Goal: Use online tool/utility: Utilize a website feature to perform a specific function

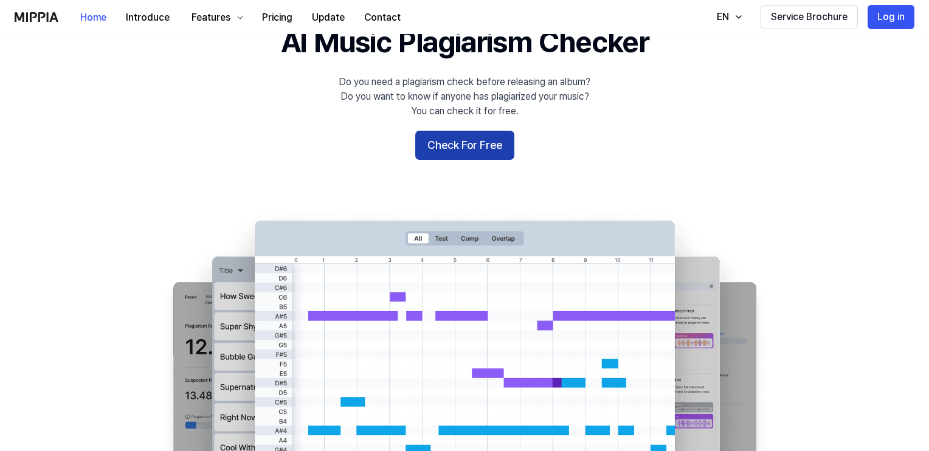
click at [463, 142] on button "Check For Free" at bounding box center [464, 145] width 99 height 29
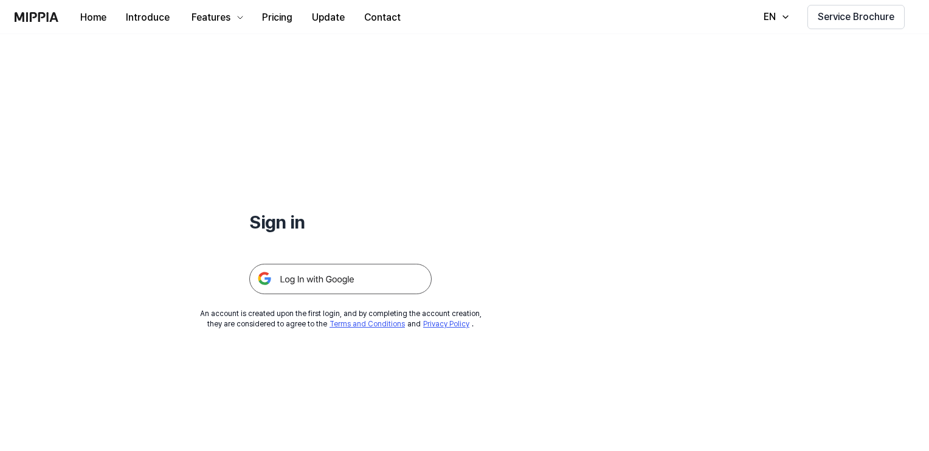
click at [279, 275] on img at bounding box center [340, 279] width 182 height 30
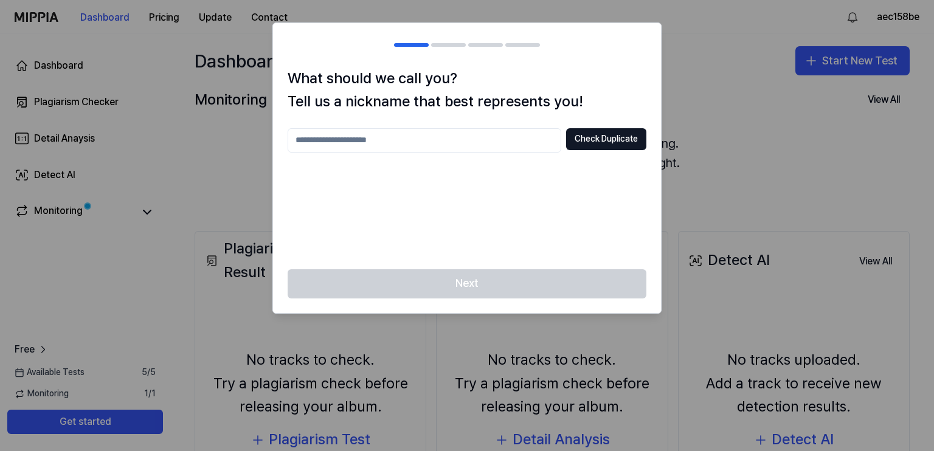
click at [469, 138] on input "text" at bounding box center [425, 140] width 274 height 24
type input "******"
click at [622, 130] on button "Check Duplicate" at bounding box center [606, 139] width 80 height 22
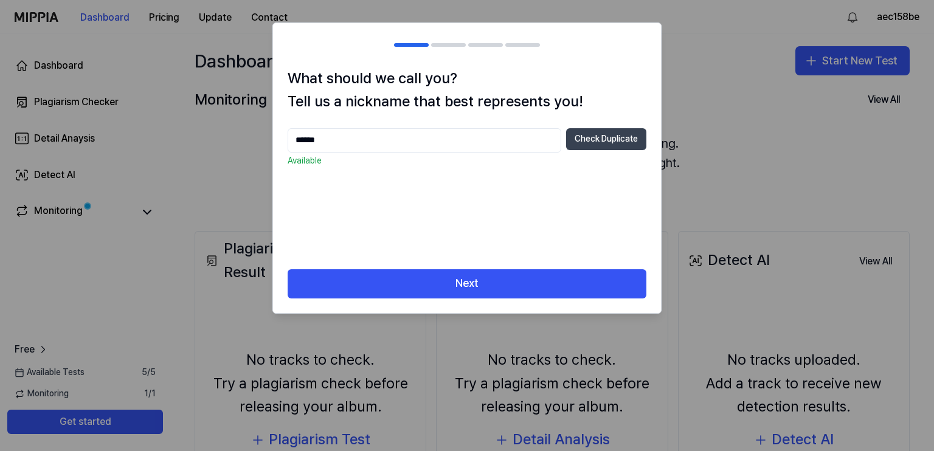
click at [625, 141] on button "Check Duplicate" at bounding box center [606, 139] width 80 height 22
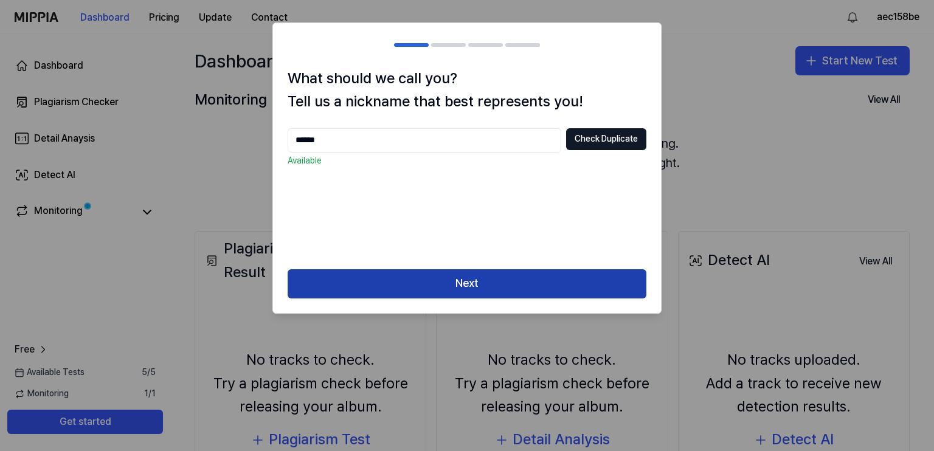
click at [530, 291] on button "Next" at bounding box center [467, 283] width 359 height 29
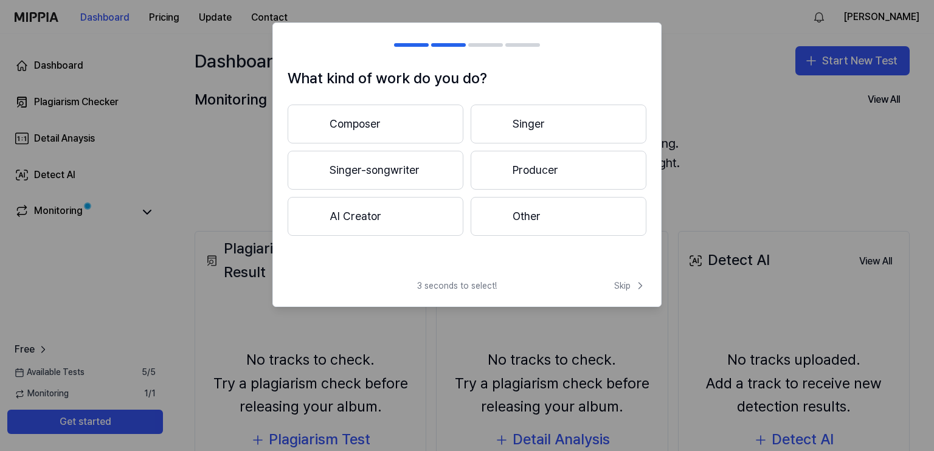
click at [536, 176] on button "Producer" at bounding box center [559, 170] width 176 height 39
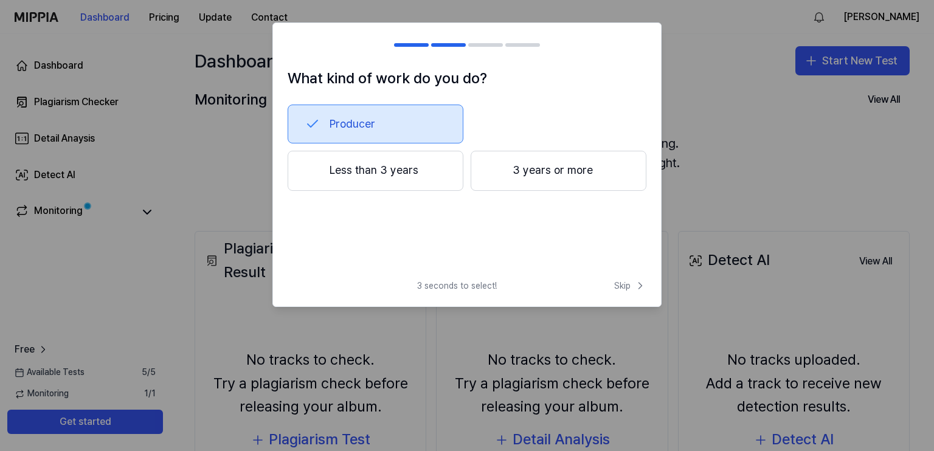
click at [824, 150] on div at bounding box center [467, 225] width 934 height 451
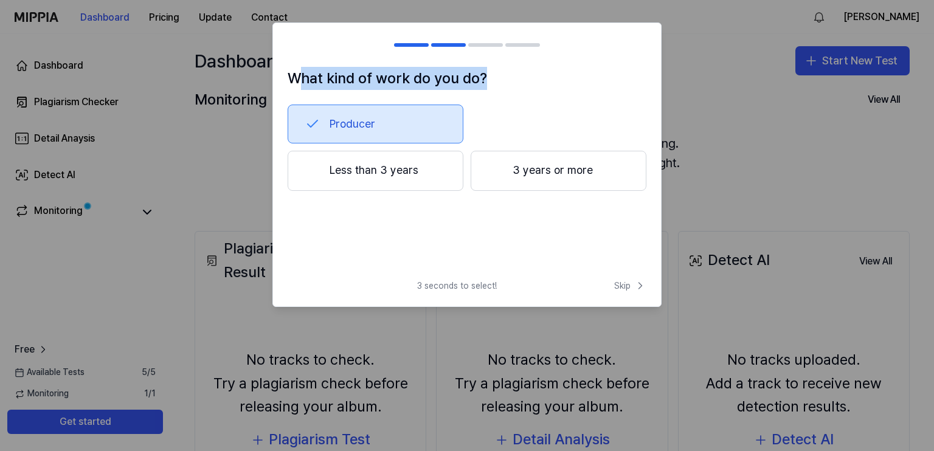
drag, startPoint x: 297, startPoint y: 77, endPoint x: 561, endPoint y: 74, distance: 264.0
click at [561, 74] on h1 "What kind of work do you do?" at bounding box center [467, 78] width 359 height 23
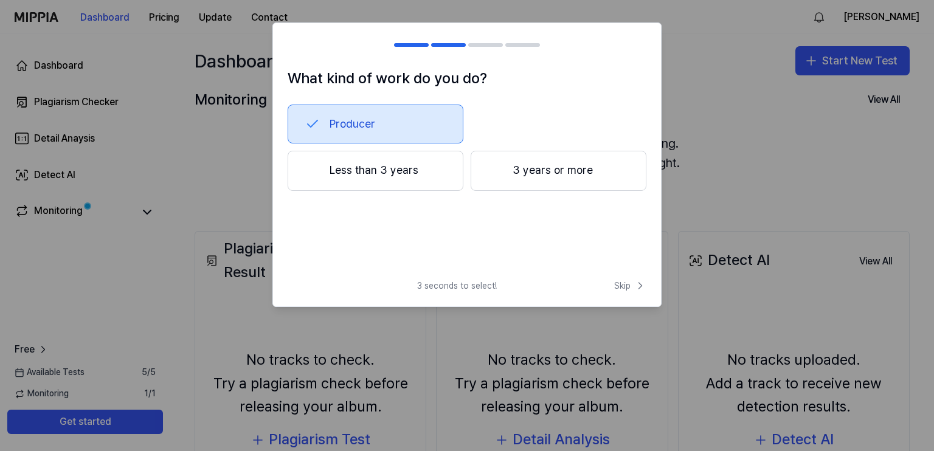
click at [388, 165] on button "Less than 3 years" at bounding box center [376, 171] width 176 height 40
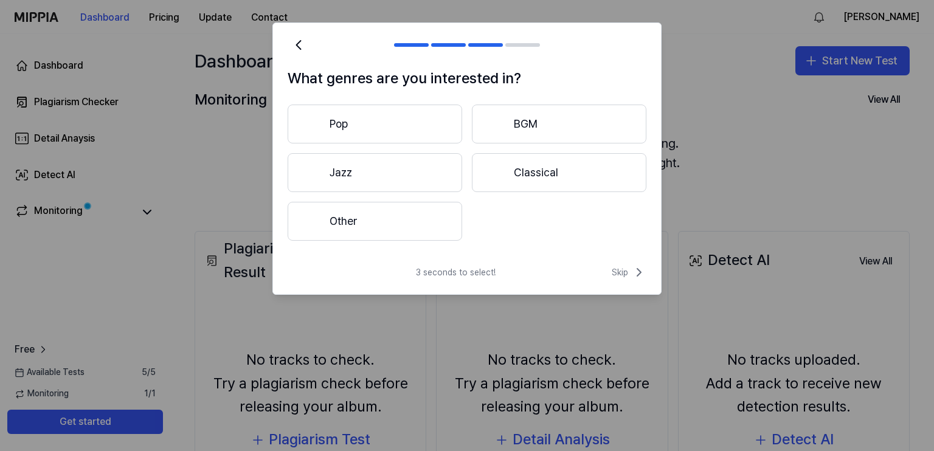
click at [376, 138] on button "Pop" at bounding box center [375, 124] width 175 height 39
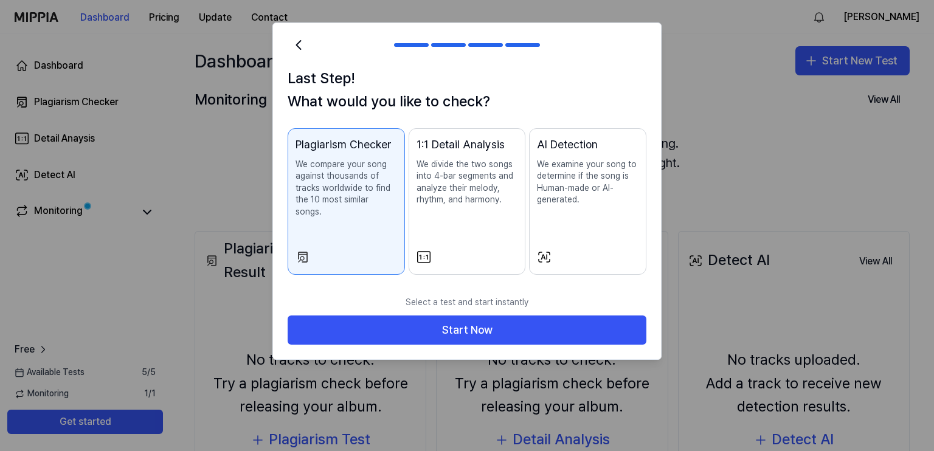
click at [640, 152] on button "AI Detection We examine your song to determine if the song is Human-made or AI-…" at bounding box center [587, 201] width 117 height 147
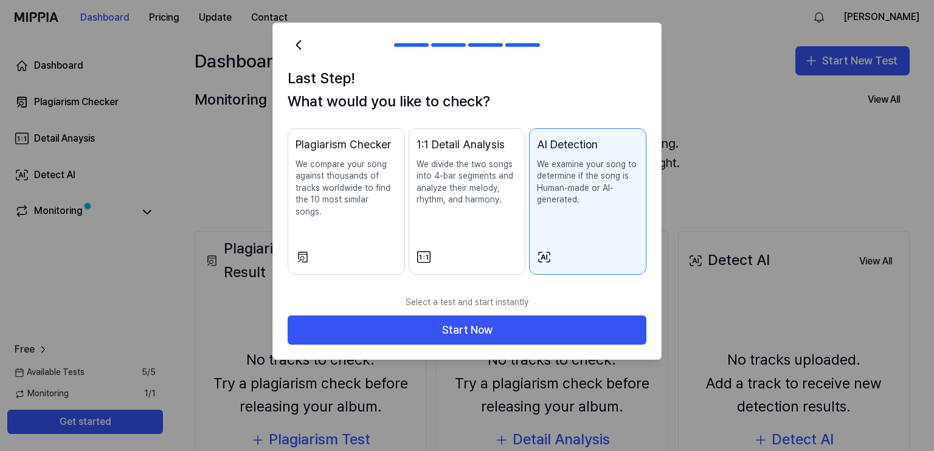
click at [622, 99] on h1 "Last Step! What would you like to check?" at bounding box center [467, 90] width 359 height 47
click at [338, 179] on p "We compare your song against thousands of tracks worldwide to find the 10 most …" at bounding box center [347, 189] width 102 height 60
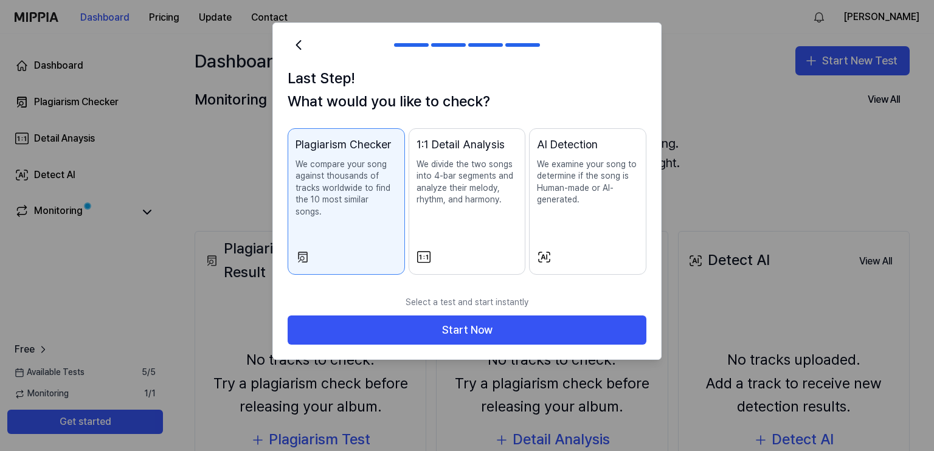
click at [440, 167] on p "We divide the two songs into 4-bar segments and analyze their melody, rhythm, a…" at bounding box center [468, 182] width 102 height 47
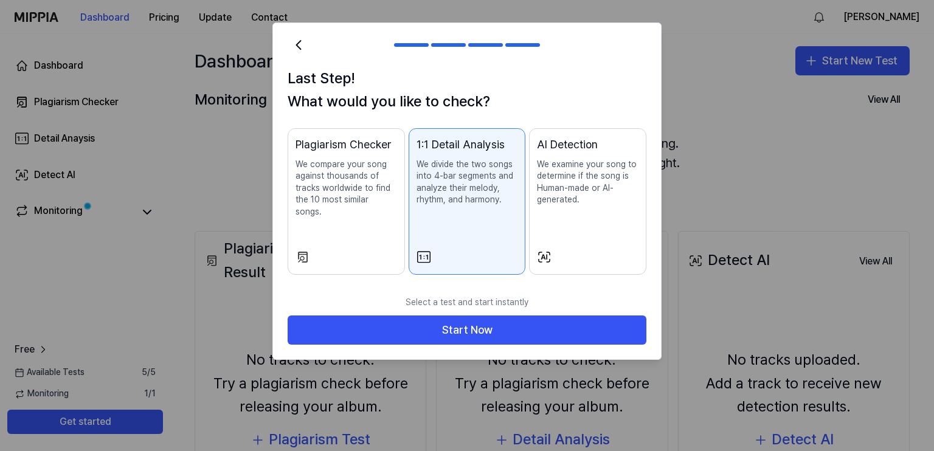
click at [611, 183] on p "We examine your song to determine if the song is Human-made or AI-generated." at bounding box center [588, 182] width 102 height 47
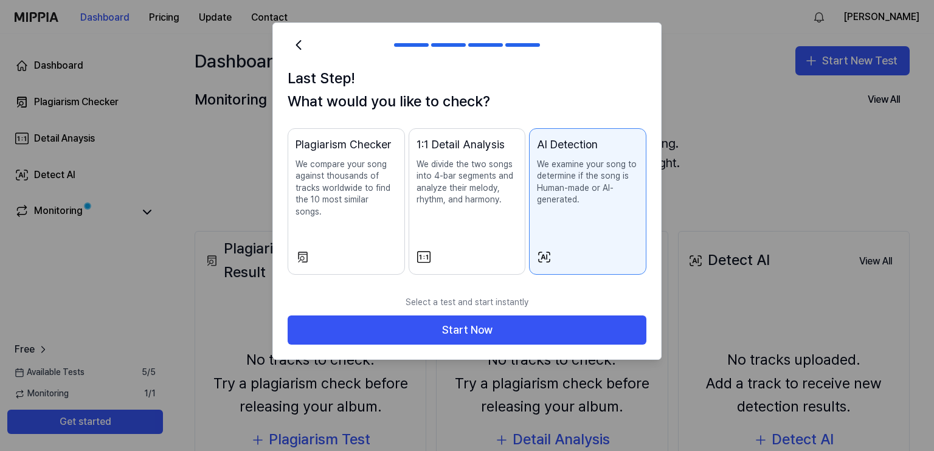
drag, startPoint x: 587, startPoint y: 69, endPoint x: 591, endPoint y: 162, distance: 93.1
click at [587, 69] on h1 "Last Step! What would you like to check?" at bounding box center [467, 90] width 359 height 47
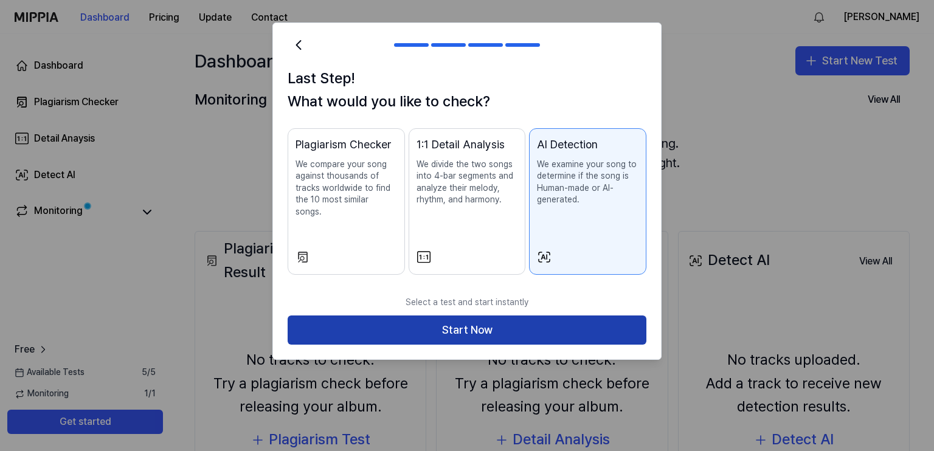
click at [542, 316] on button "Start Now" at bounding box center [467, 330] width 359 height 29
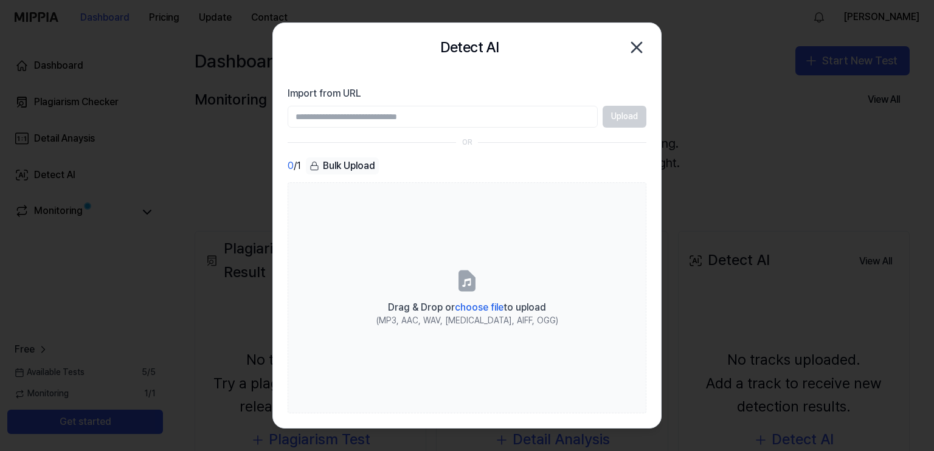
click at [367, 119] on input "Import from URL" at bounding box center [443, 117] width 310 height 22
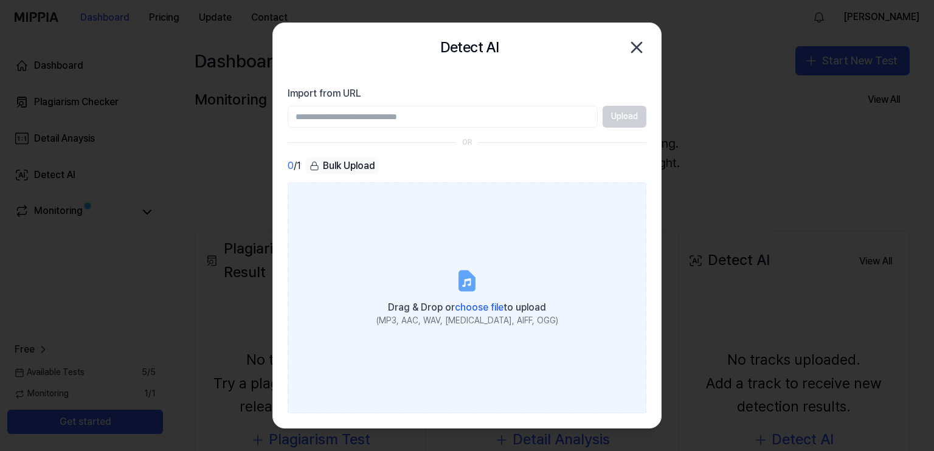
click at [491, 297] on label "Drag & Drop or choose file to upload (MP3, AAC, WAV, FLAC, AIFF, OGG)" at bounding box center [467, 297] width 359 height 231
click at [0, 0] on input "Drag & Drop or choose file to upload (MP3, AAC, WAV, FLAC, AIFF, OGG)" at bounding box center [0, 0] width 0 height 0
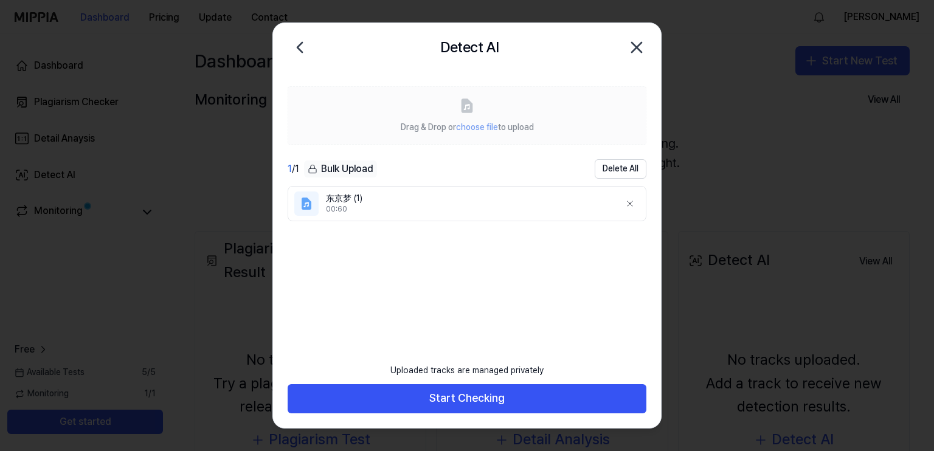
click at [319, 205] on li "东京梦 (1) 00:60" at bounding box center [467, 203] width 359 height 35
click at [314, 204] on div at bounding box center [306, 204] width 24 height 24
click at [309, 206] on icon at bounding box center [306, 204] width 9 height 12
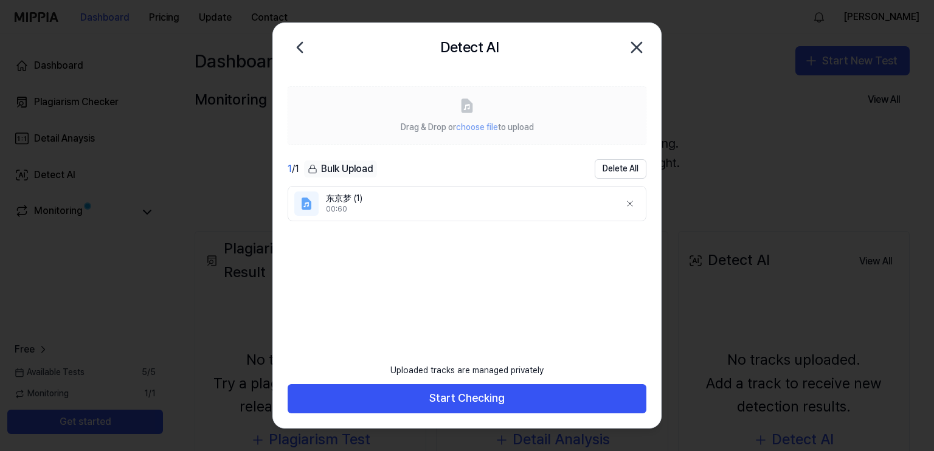
click at [309, 205] on icon at bounding box center [306, 204] width 9 height 12
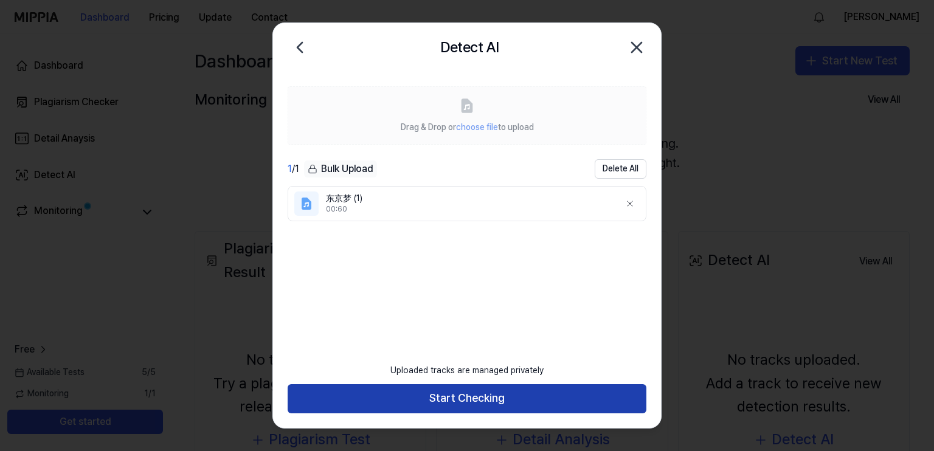
click at [386, 397] on button "Start Checking" at bounding box center [467, 398] width 359 height 29
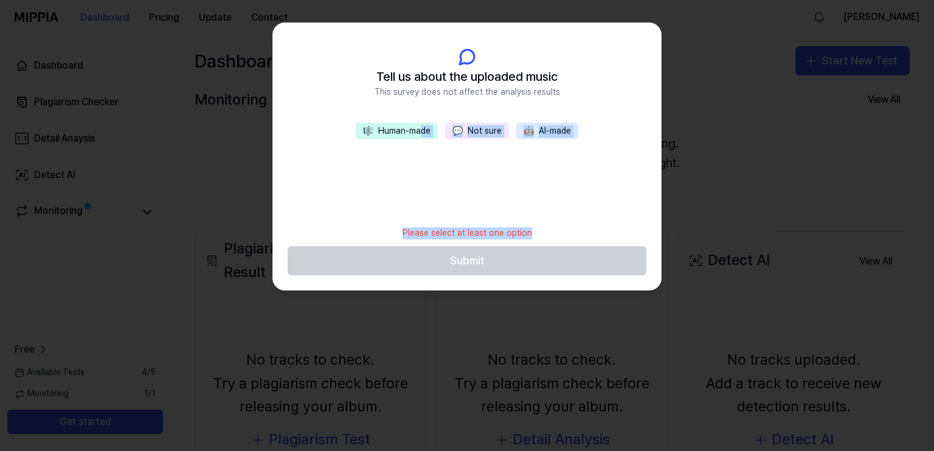
drag, startPoint x: 538, startPoint y: 223, endPoint x: 412, endPoint y: 192, distance: 129.2
click at [421, 201] on div "Tell us about the uploaded music This survey does not affect the analysis resul…" at bounding box center [467, 156] width 388 height 267
click at [407, 182] on div "🎼 Human-made 💬 Not sure 🤖 AI-made" at bounding box center [467, 171] width 388 height 97
click at [530, 129] on span "🤖" at bounding box center [529, 131] width 10 height 10
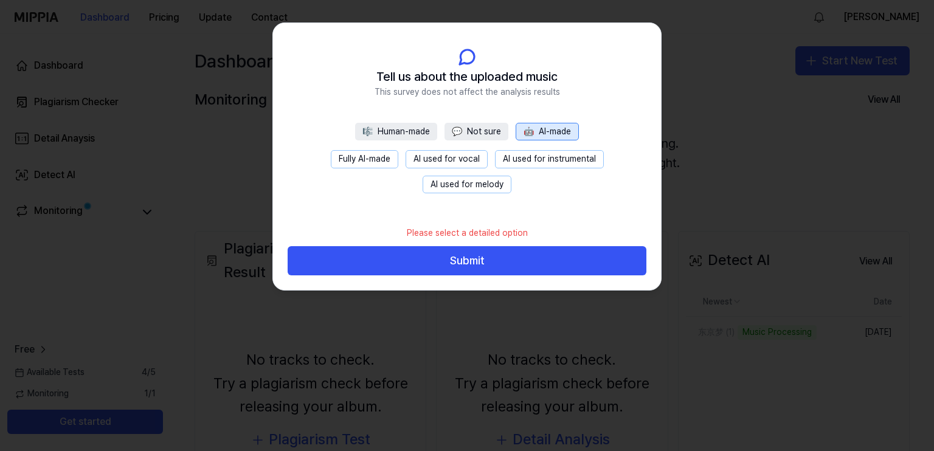
click at [372, 161] on button "Fully AI-made" at bounding box center [365, 159] width 68 height 18
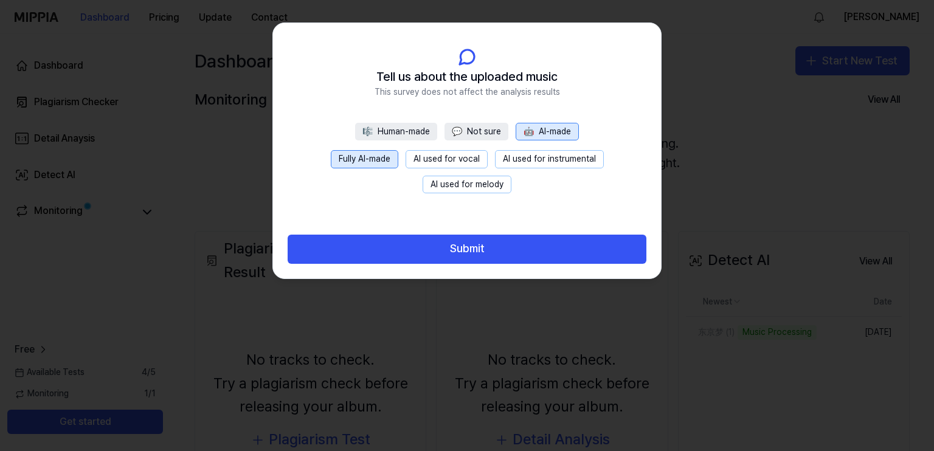
click at [485, 182] on button "AI used for melody" at bounding box center [467, 185] width 89 height 18
click at [376, 161] on button "Fully AI-made" at bounding box center [365, 159] width 68 height 18
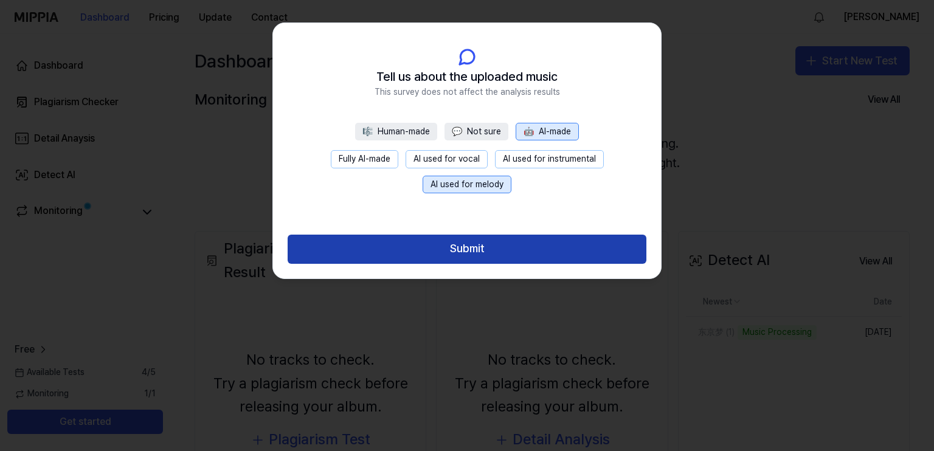
click at [553, 251] on button "Submit" at bounding box center [467, 249] width 359 height 29
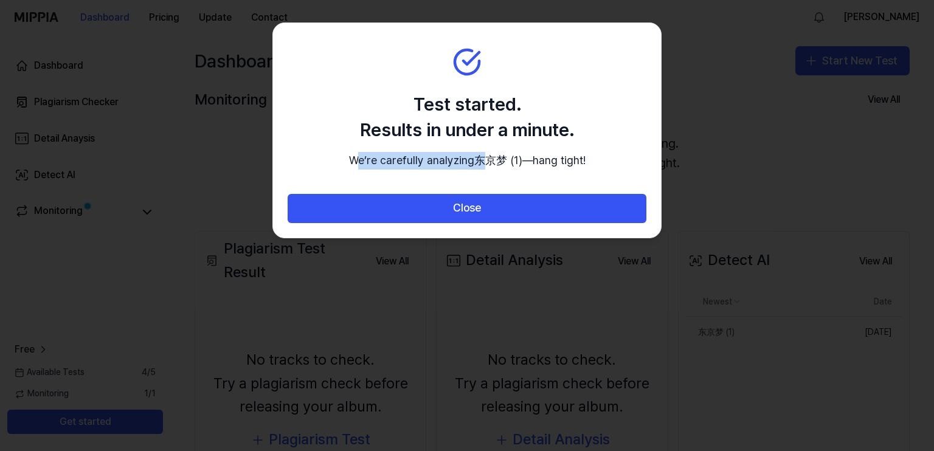
drag, startPoint x: 389, startPoint y: 155, endPoint x: 518, endPoint y: 162, distance: 129.2
click at [518, 162] on p "We’re carefully analyzing 东京梦 (1) —hang tight!" at bounding box center [467, 161] width 237 height 18
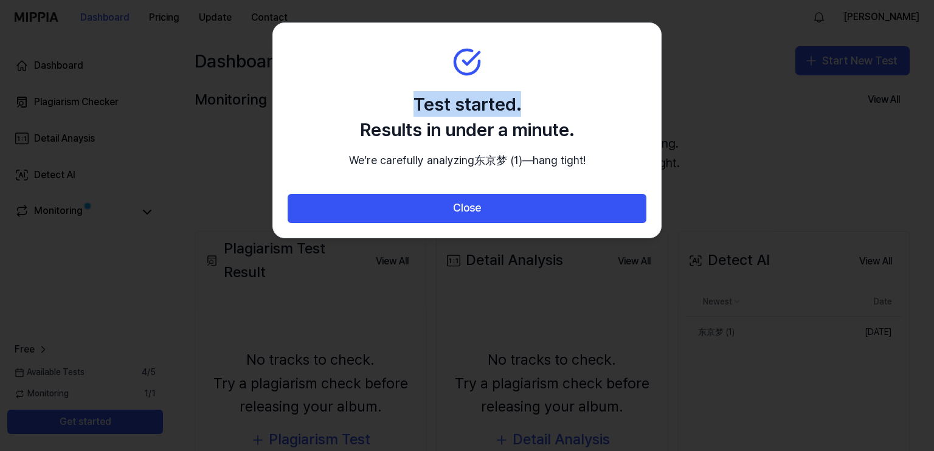
drag, startPoint x: 411, startPoint y: 103, endPoint x: 547, endPoint y: 111, distance: 135.9
click at [547, 111] on h2 "Test started. Results in under a minute." at bounding box center [467, 116] width 237 height 51
click at [544, 128] on h2 "Test started. Results in under a minute." at bounding box center [467, 116] width 237 height 51
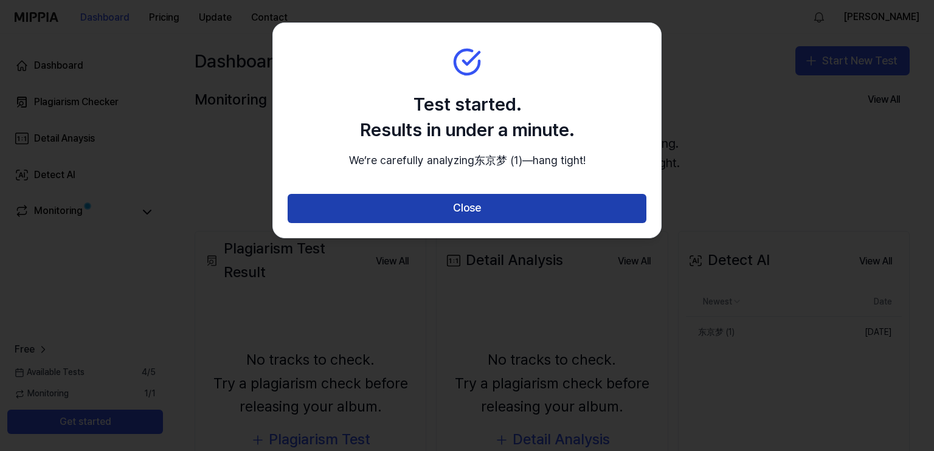
click at [510, 215] on button "Close" at bounding box center [467, 208] width 359 height 29
